Goal: Information Seeking & Learning: Find contact information

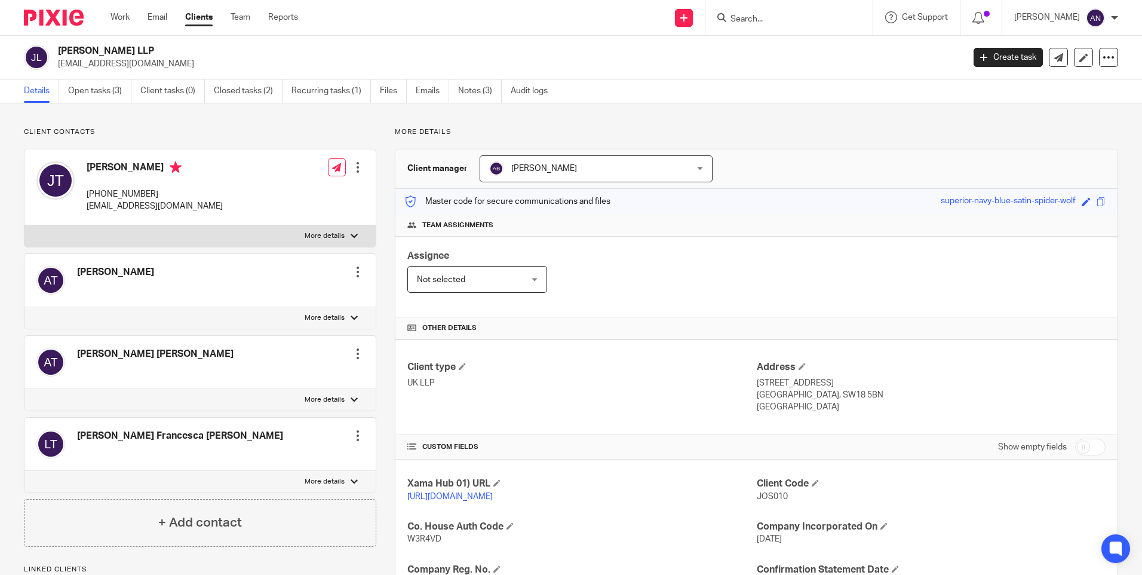
scroll to position [216, 0]
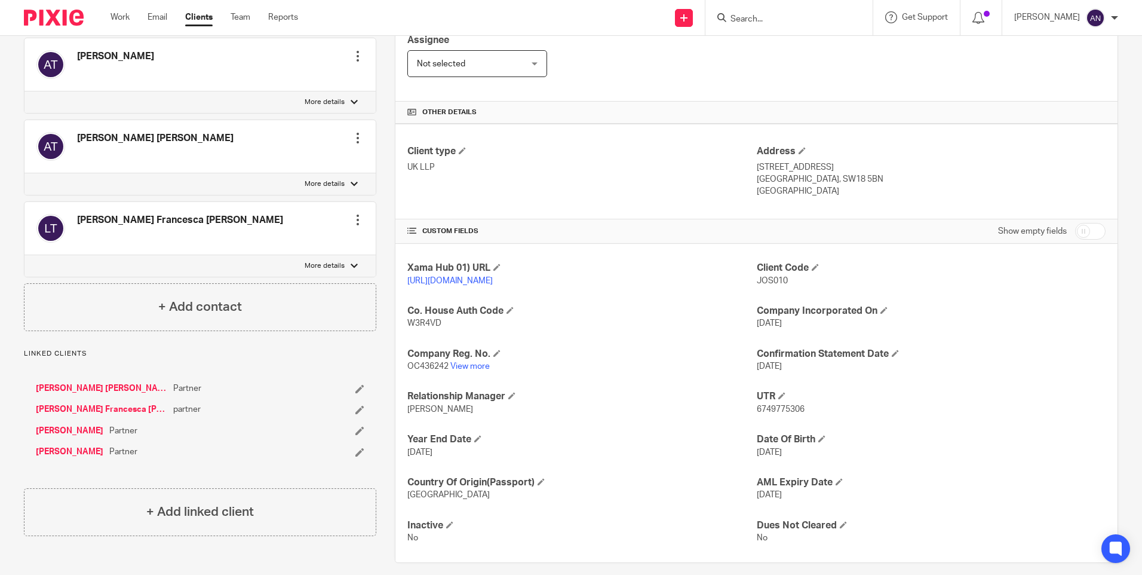
click at [584, 352] on div "Xama Hub 01) URL https://platform.xamatech.com/portal/crm/clients/0d6c0260-25c6…" at bounding box center [756, 403] width 722 height 318
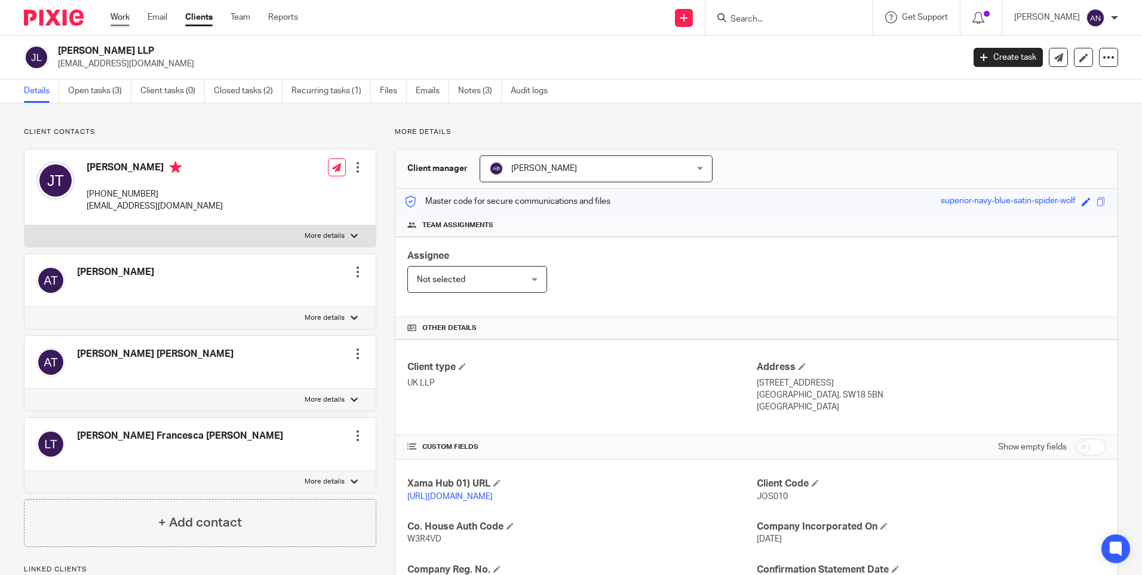
click at [121, 17] on link "Work" at bounding box center [120, 17] width 19 height 12
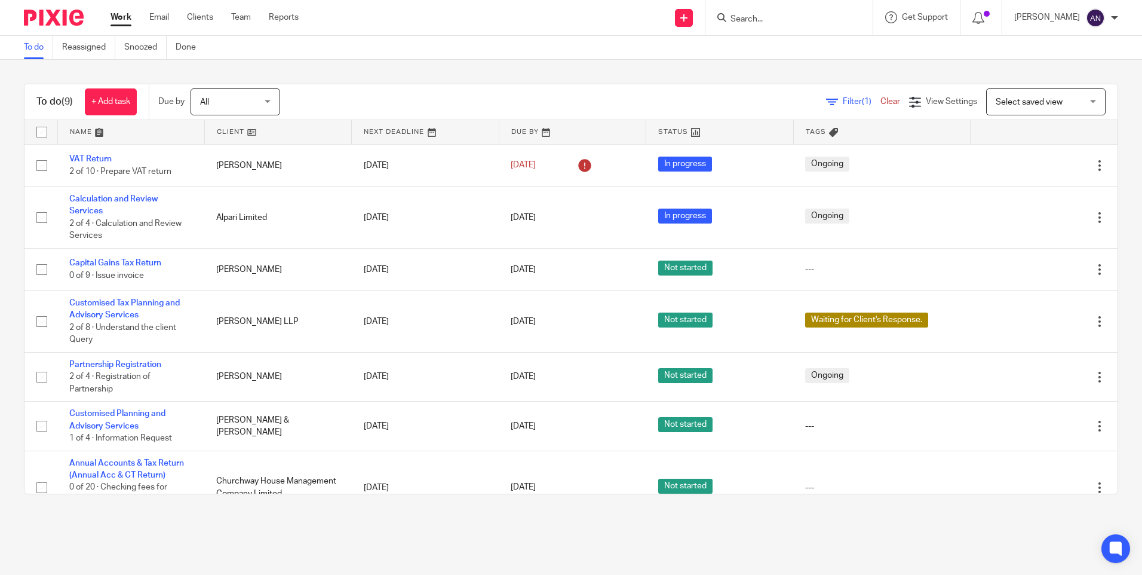
click at [754, 16] on input "Search" at bounding box center [783, 19] width 108 height 11
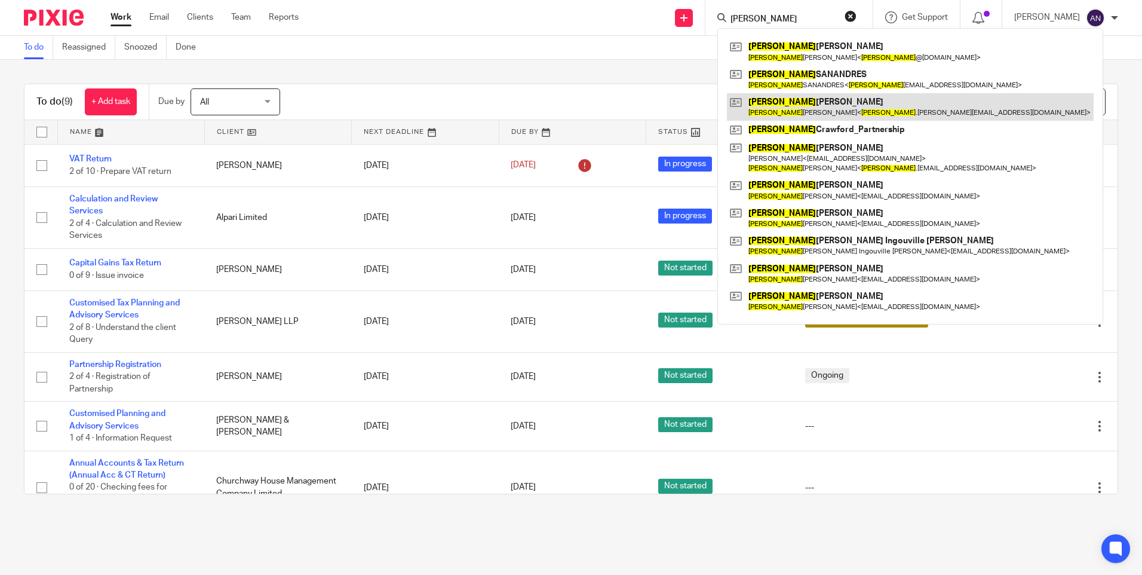
type input "David"
click at [796, 109] on link at bounding box center [910, 106] width 367 height 27
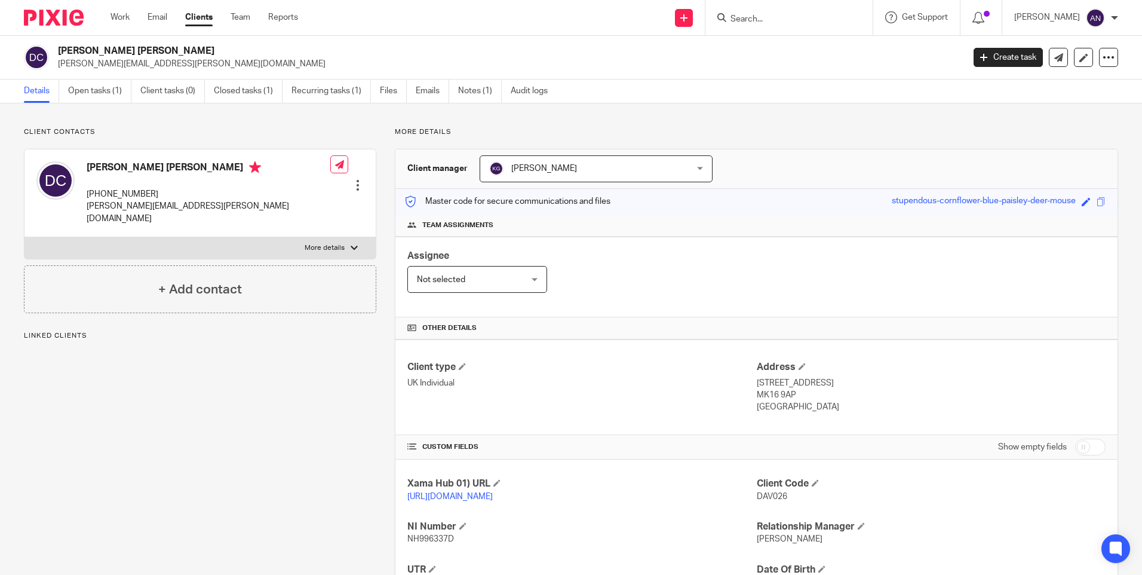
click at [761, 126] on div "Client contacts [PERSON_NAME] [PERSON_NAME] [PHONE_NUMBER] [PERSON_NAME][EMAIL_…" at bounding box center [571, 409] width 1142 height 613
drag, startPoint x: 150, startPoint y: 194, endPoint x: 85, endPoint y: 194, distance: 65.1
click at [85, 194] on div "[PERSON_NAME] [PERSON_NAME] [PHONE_NUMBER] [PERSON_NAME][EMAIL_ADDRESS][PERSON_…" at bounding box center [183, 192] width 294 height 75
copy p "[PHONE_NUMBER]"
drag, startPoint x: 85, startPoint y: 194, endPoint x: 226, endPoint y: 194, distance: 141.0
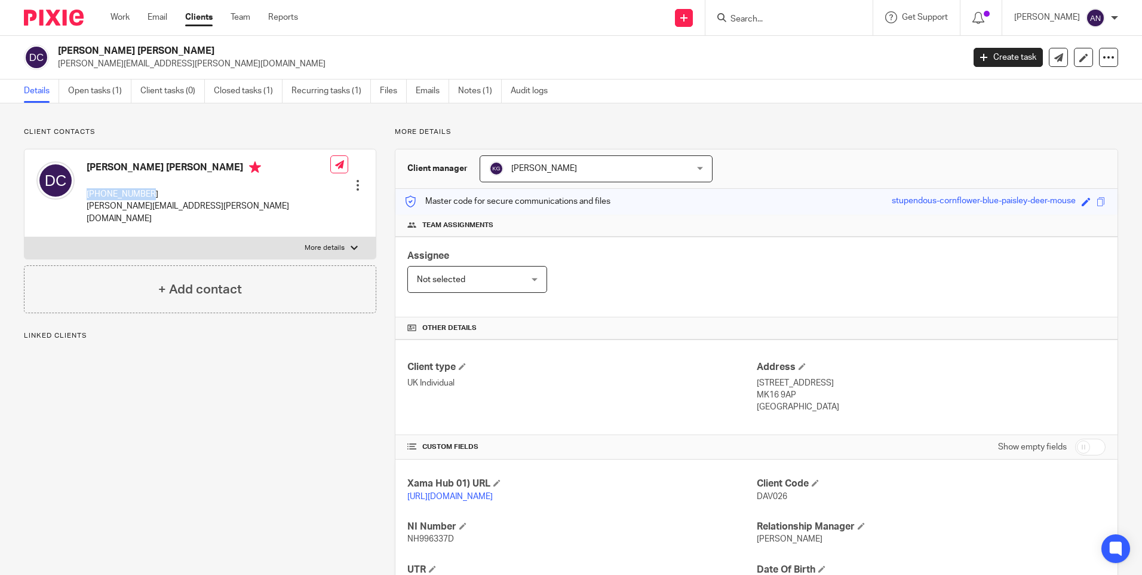
click at [226, 194] on div "David Thomas Crawford +447846178541 david.crawford@tstlc.com Edit contact Creat…" at bounding box center [199, 193] width 351 height 88
drag, startPoint x: 751, startPoint y: 381, endPoint x: 813, endPoint y: 402, distance: 65.5
click at [813, 402] on div "Address 21 Chicheley Street, Newport Pagnell MK16 9AP United Kingdom" at bounding box center [931, 387] width 349 height 53
copy div "21 Chicheley Street, Newport Pagnell MK16 9AP United Kingdom"
click at [686, 388] on p "UK Individual" at bounding box center [581, 383] width 349 height 12
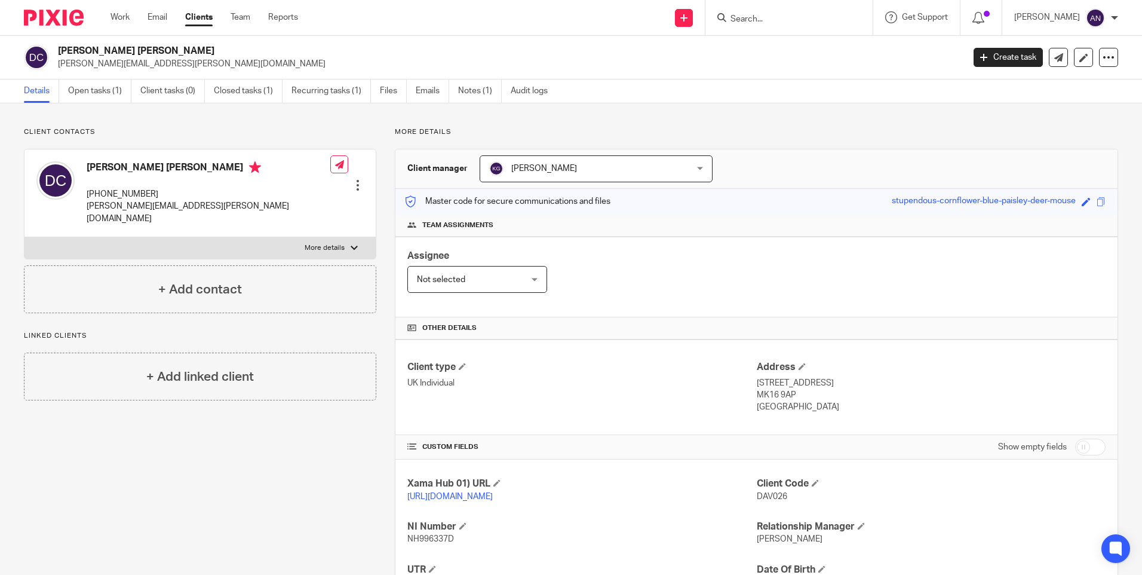
drag, startPoint x: 751, startPoint y: 382, endPoint x: 790, endPoint y: 391, distance: 40.4
click at [790, 391] on div "Address 21 Chicheley Street, Newport Pagnell MK16 9AP United Kingdom" at bounding box center [931, 387] width 349 height 53
copy div "21 Chicheley Street, Newport Pagnell MK16 9AP"
drag, startPoint x: 751, startPoint y: 408, endPoint x: 812, endPoint y: 414, distance: 61.8
click at [812, 414] on div "Client type UK Individual Address 21 Chicheley Street, Newport Pagnell MK16 9AP…" at bounding box center [756, 387] width 722 height 96
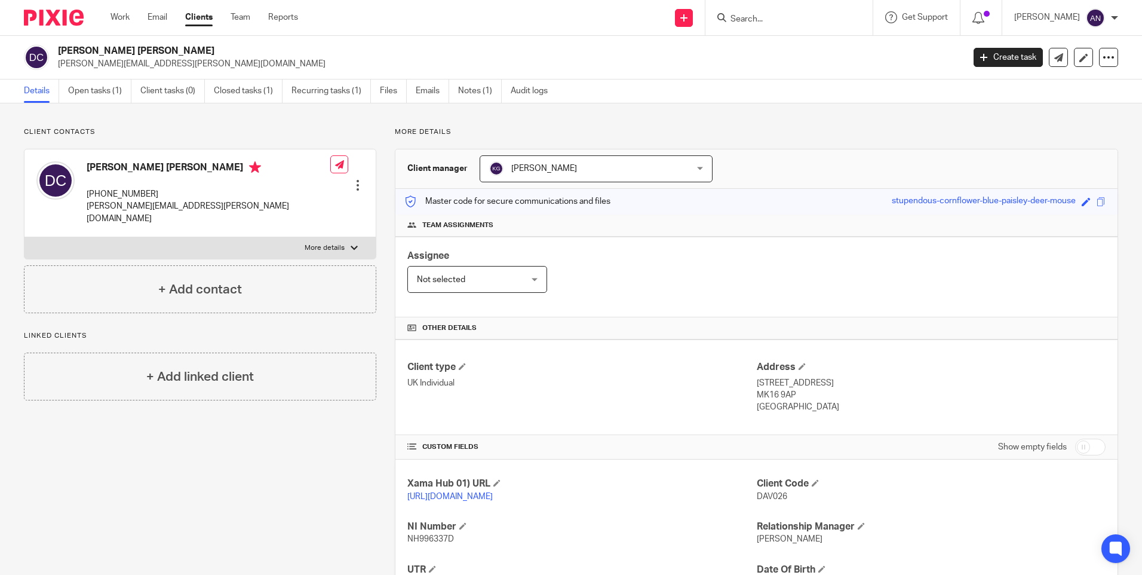
copy p "United Kingdom"
drag, startPoint x: 751, startPoint y: 395, endPoint x: 790, endPoint y: 395, distance: 39.4
click at [790, 395] on p "MK16 9AP" at bounding box center [931, 395] width 349 height 12
copy p "MK16 9AP"
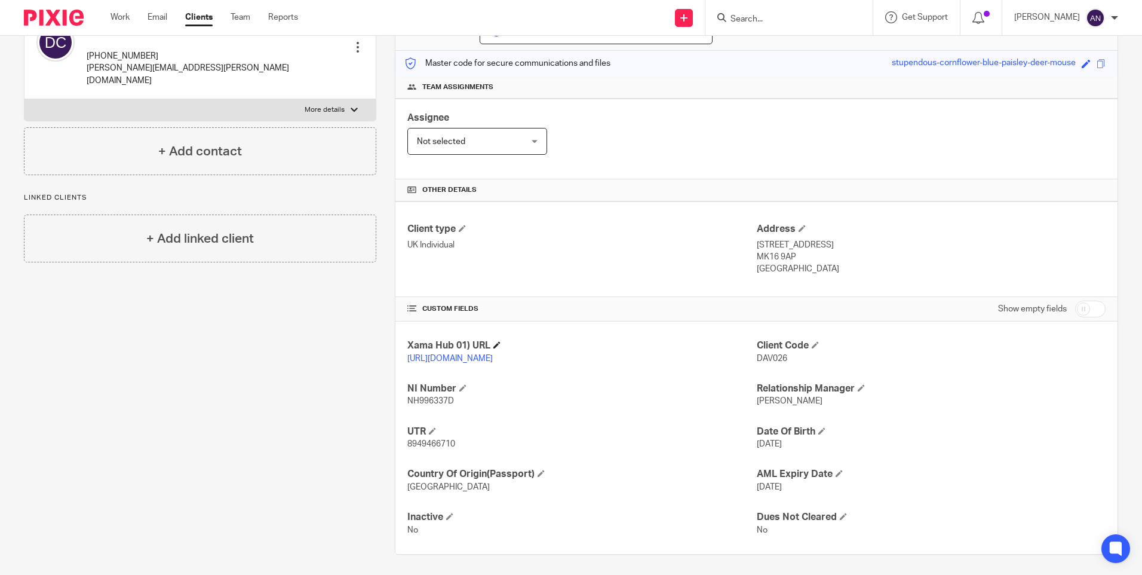
scroll to position [154, 0]
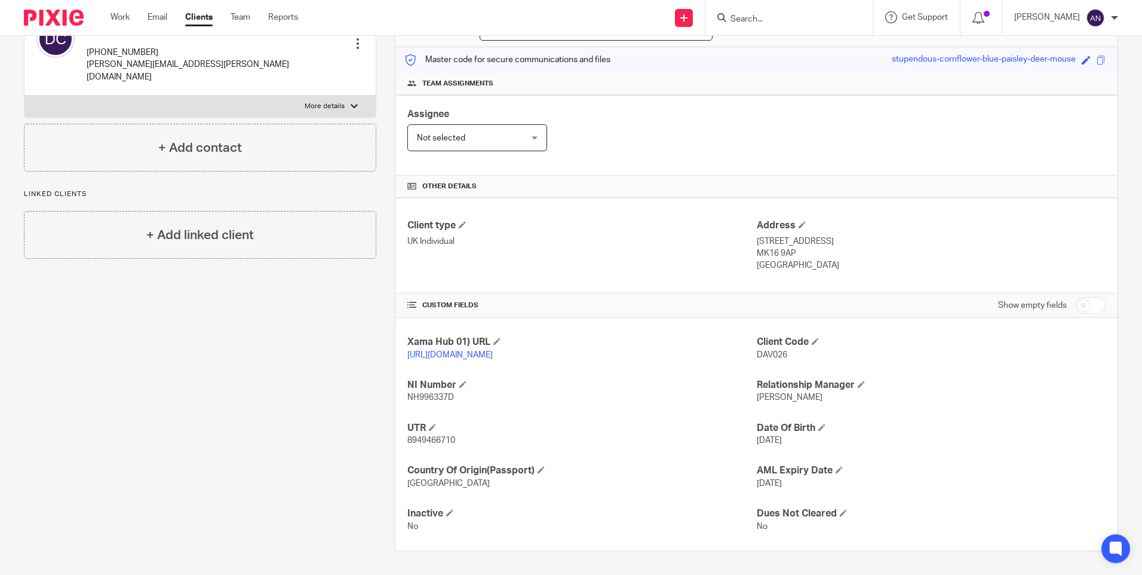
click at [813, 247] on p "MK16 9AP" at bounding box center [931, 253] width 349 height 12
drag, startPoint x: 893, startPoint y: 228, endPoint x: 749, endPoint y: 223, distance: 144.0
click at [749, 223] on div "Client type UK Individual Address 21 Chicheley Street, Newport Pagnell MK16 9AP…" at bounding box center [756, 246] width 722 height 96
drag, startPoint x: 749, startPoint y: 223, endPoint x: 764, endPoint y: 232, distance: 17.4
click at [764, 235] on p "21 Chicheley Street, Newport Pagnell" at bounding box center [931, 241] width 349 height 12
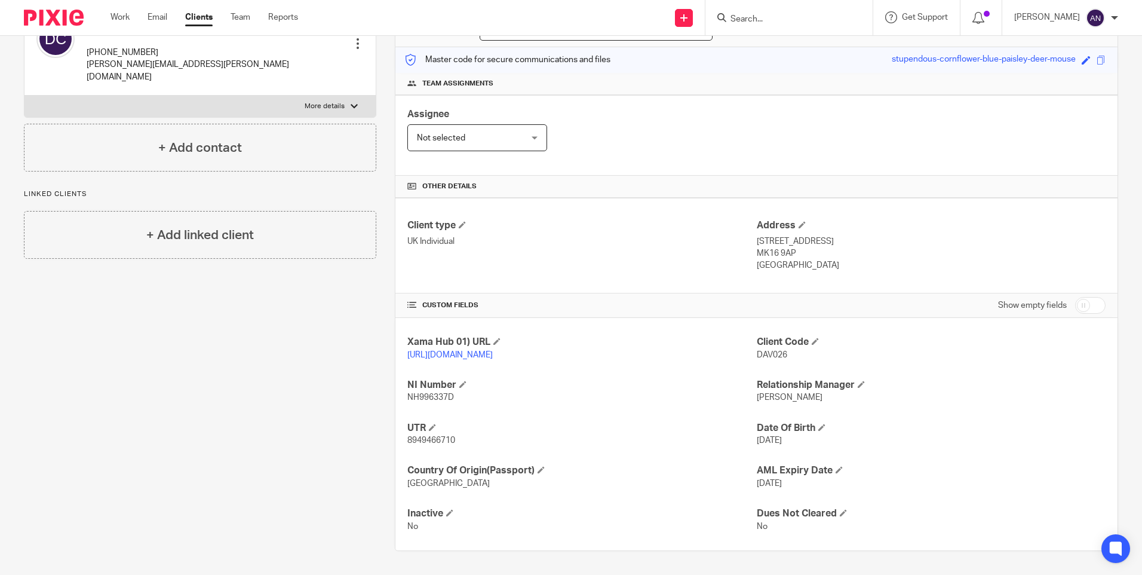
drag, startPoint x: 750, startPoint y: 231, endPoint x: 892, endPoint y: 232, distance: 141.6
click at [892, 235] on p "21 Chicheley Street, Newport Pagnell" at bounding box center [931, 241] width 349 height 12
copy p "21 Chicheley Street, Newport Pagnell"
click at [727, 250] on div "Client type UK Individual" at bounding box center [581, 245] width 349 height 53
drag, startPoint x: 750, startPoint y: 241, endPoint x: 787, endPoint y: 240, distance: 37.1
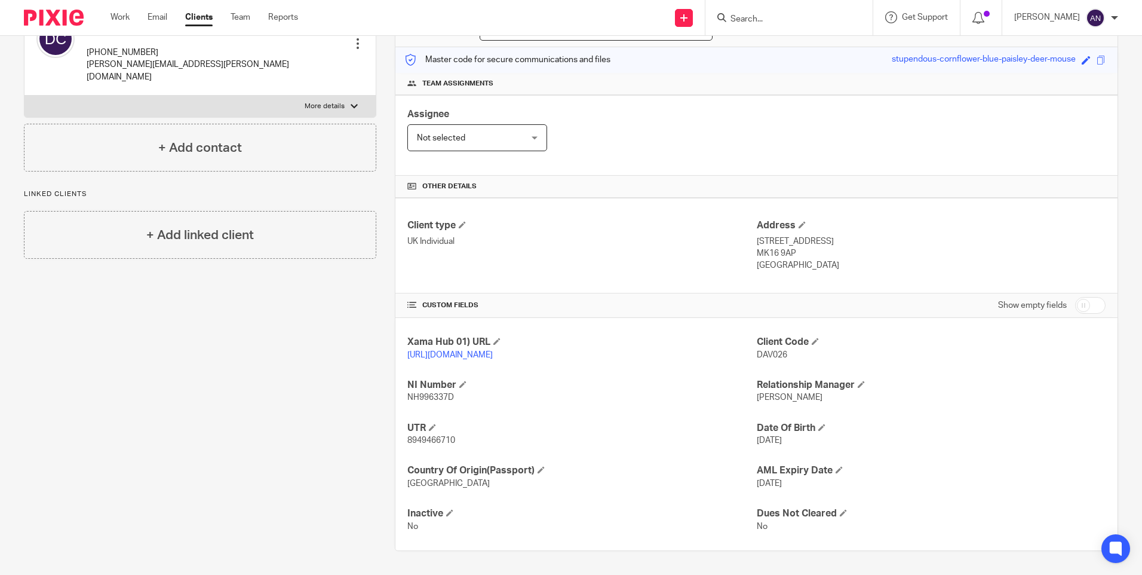
click at [787, 240] on div "Client type UK Individual Address 21 Chicheley Street, Newport Pagnell MK16 9AP…" at bounding box center [756, 246] width 722 height 96
click at [787, 247] on p "MK16 9AP" at bounding box center [931, 253] width 349 height 12
drag, startPoint x: 789, startPoint y: 242, endPoint x: 751, endPoint y: 244, distance: 38.3
click at [757, 247] on p "MK16 9AP" at bounding box center [931, 253] width 349 height 12
click at [591, 260] on div "Client type UK Individual Address 21 Chicheley Street, Newport Pagnell MK16 9AP…" at bounding box center [756, 246] width 722 height 96
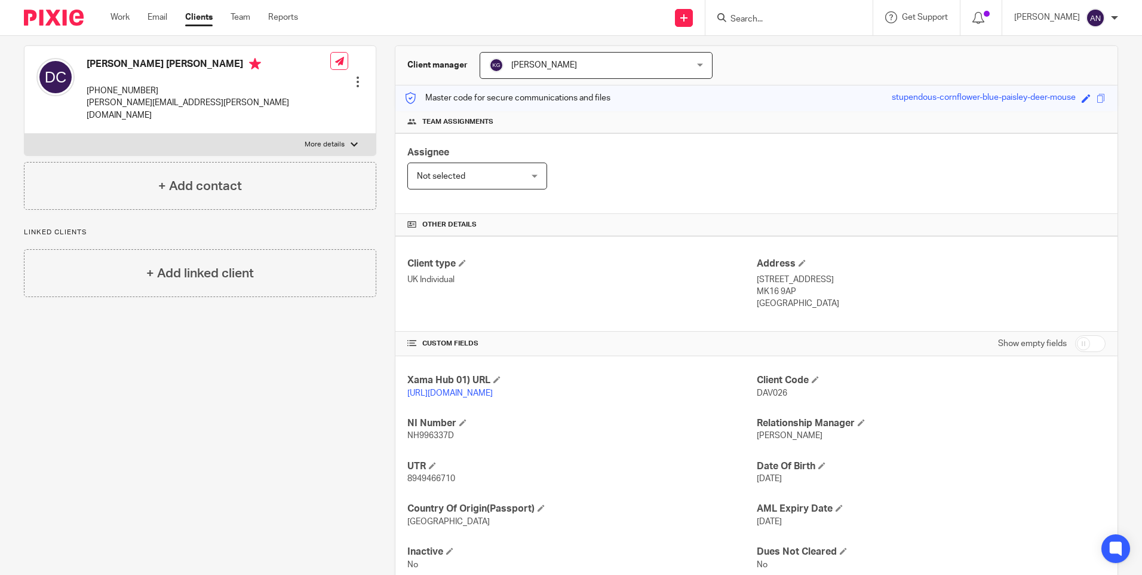
scroll to position [34, 0]
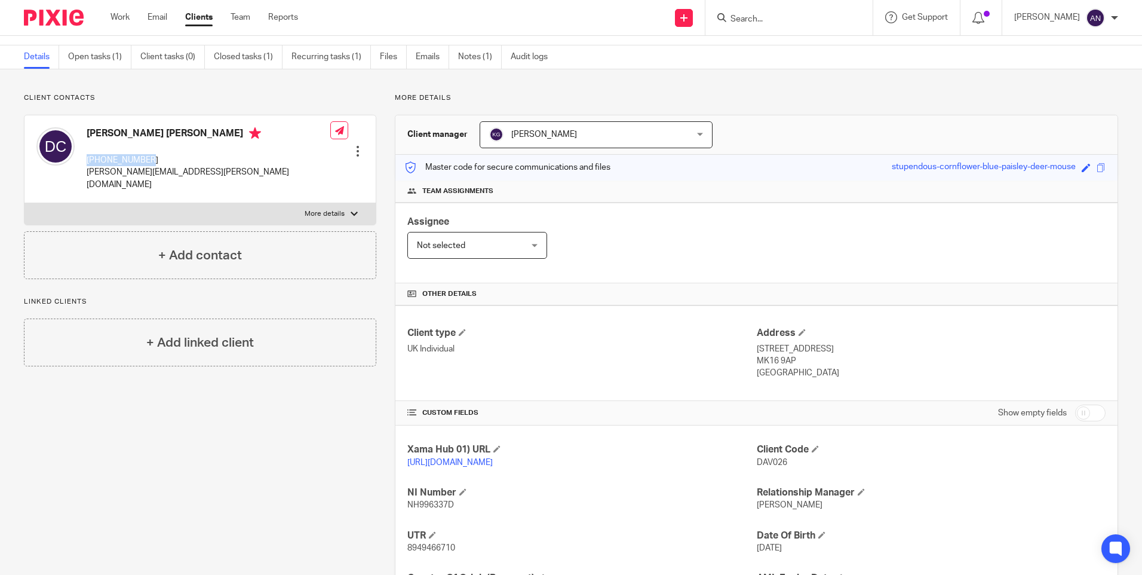
drag, startPoint x: 151, startPoint y: 158, endPoint x: 81, endPoint y: 162, distance: 70.0
click at [81, 162] on div "David Thomas Crawford +447846178541 david.crawford@tstlc.com" at bounding box center [183, 158] width 294 height 75
copy p "+447846178541"
drag, startPoint x: 767, startPoint y: 119, endPoint x: 751, endPoint y: 125, distance: 16.9
click at [767, 119] on div "Client manager Keshav Gautam Keshav Gautam Aarshika Awale Aayush Niraula Aayush…" at bounding box center [756, 134] width 722 height 39
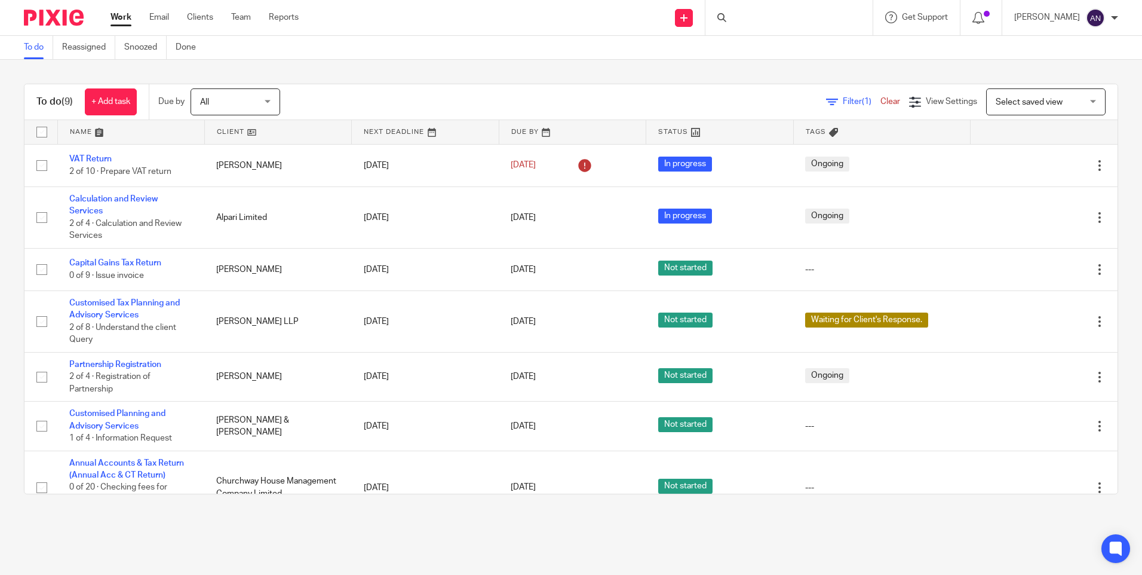
click at [340, 72] on div "To do (9) + Add task Due by All All [DATE] [DATE] This week Next week This mont…" at bounding box center [571, 289] width 1142 height 458
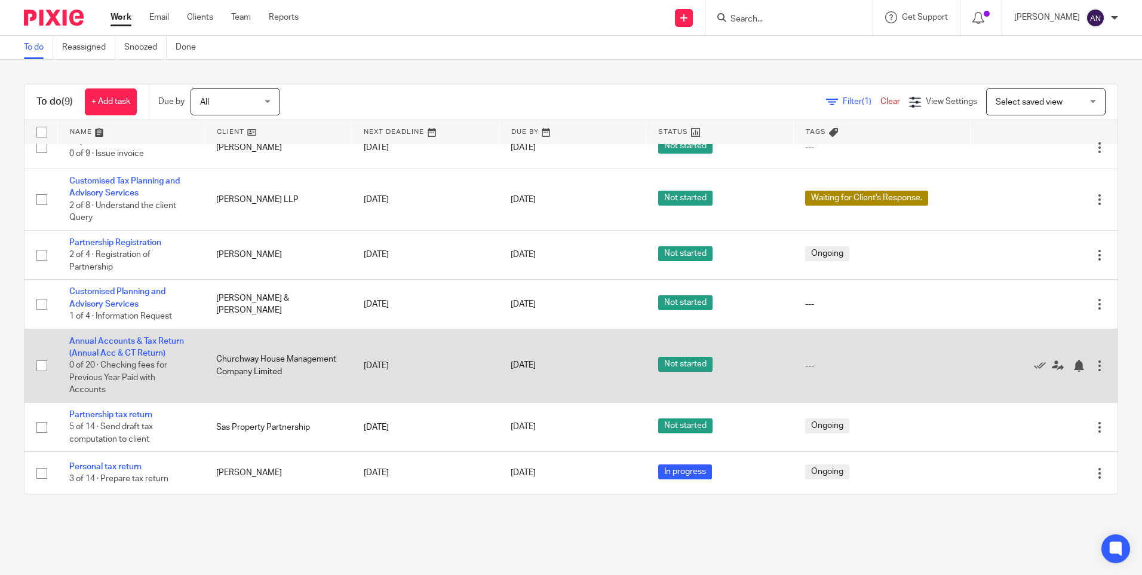
scroll to position [122, 0]
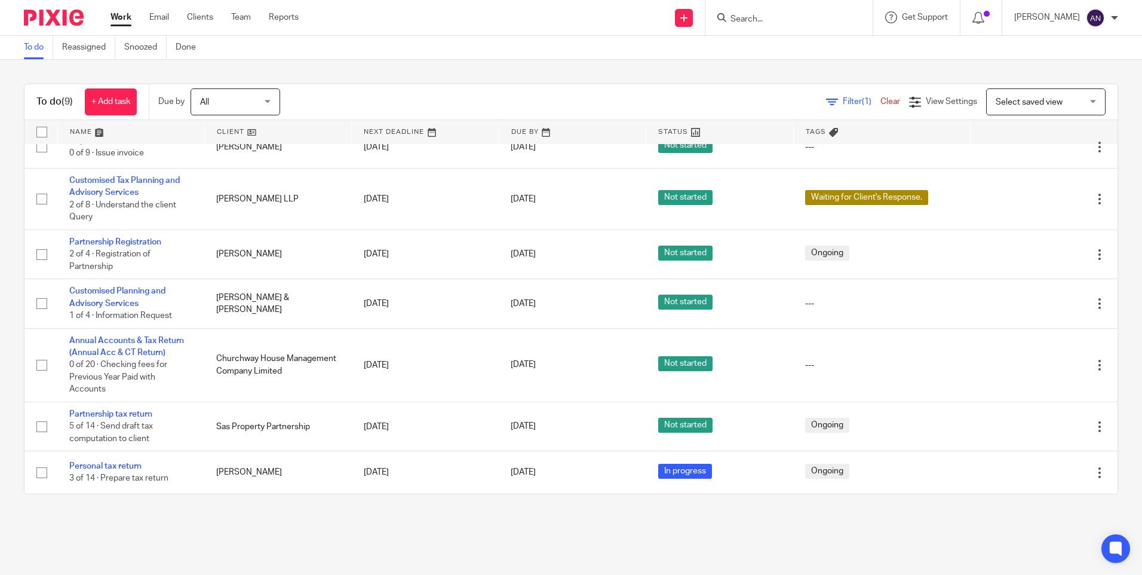
click at [378, 526] on main "To do Reassigned Snoozed Done To do (9) + Add task Due by All All Today Tomorro…" at bounding box center [571, 287] width 1142 height 575
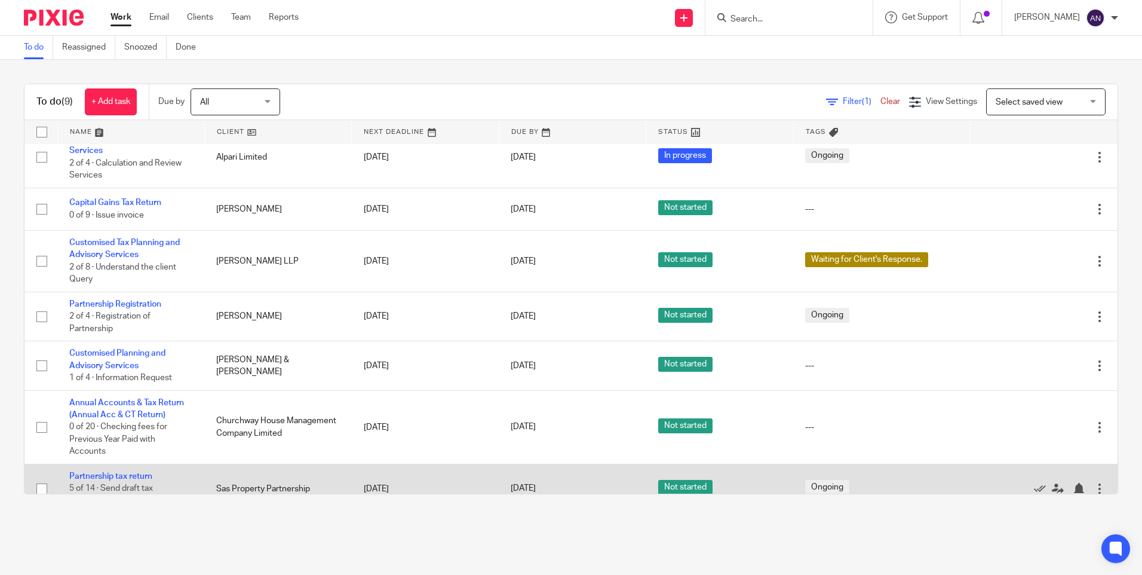
scroll to position [0, 0]
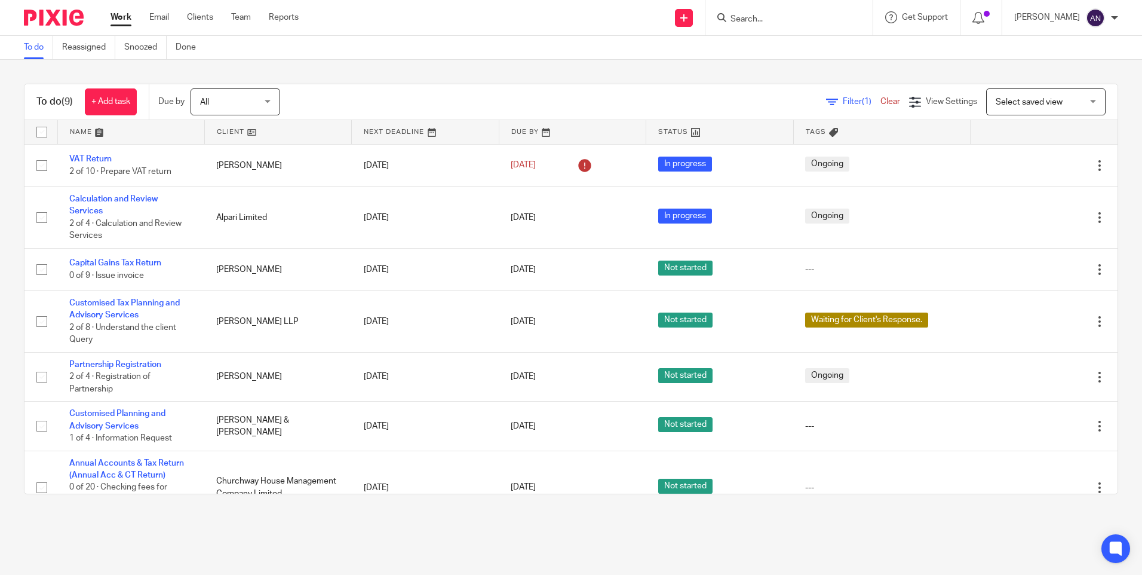
click at [391, 75] on div "To do (9) + Add task Due by All All Today Tomorrow This week Next week This mon…" at bounding box center [571, 289] width 1142 height 458
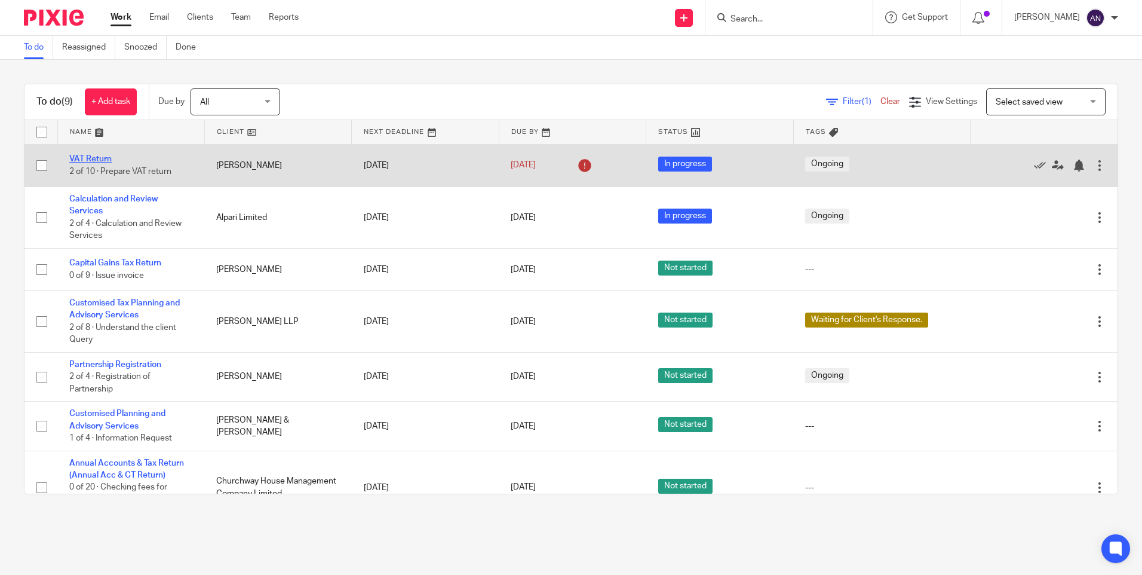
click at [97, 156] on link "VAT Return" at bounding box center [90, 159] width 42 height 8
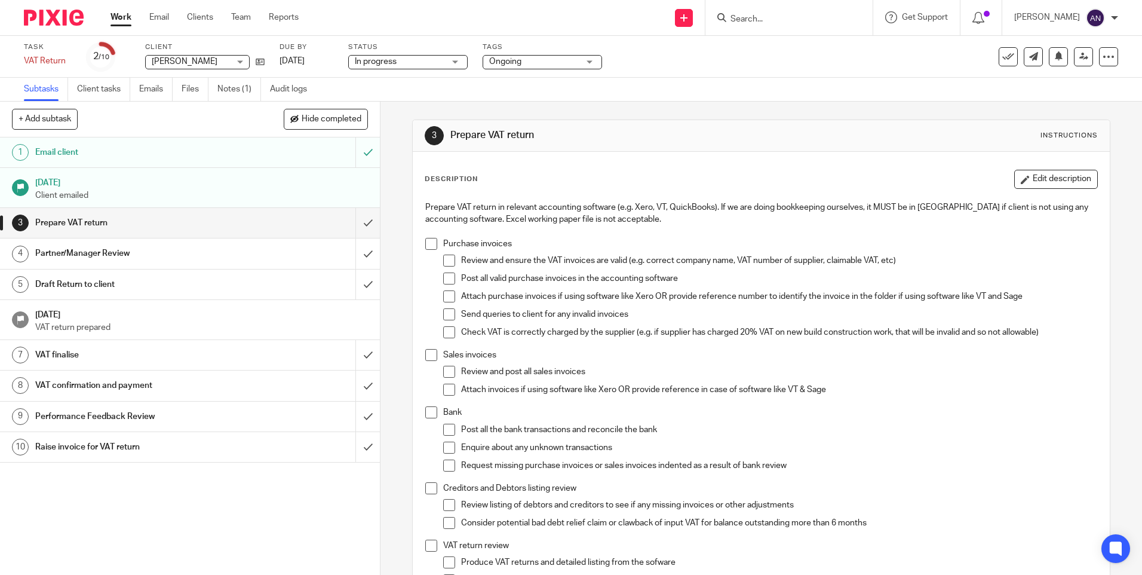
click at [811, 113] on div "3 Prepare VAT return Instructions Description Edit description Prepare VAT retu…" at bounding box center [761, 460] width 698 height 716
click at [843, 428] on p "Post all the bank transactions and reconcile the bank" at bounding box center [779, 429] width 636 height 12
